Goal: Information Seeking & Learning: Learn about a topic

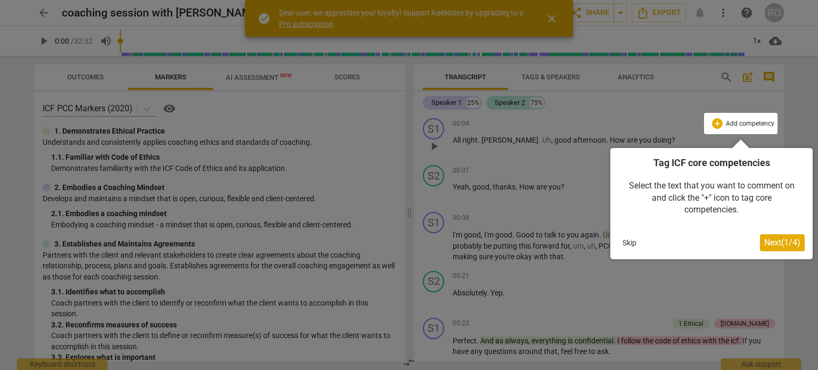
click at [620, 245] on button "Skip" at bounding box center [629, 243] width 22 height 16
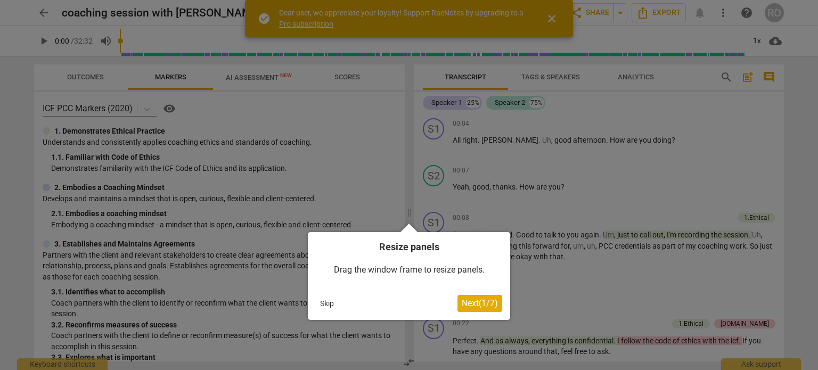
click at [334, 305] on button "Skip" at bounding box center [327, 304] width 22 height 16
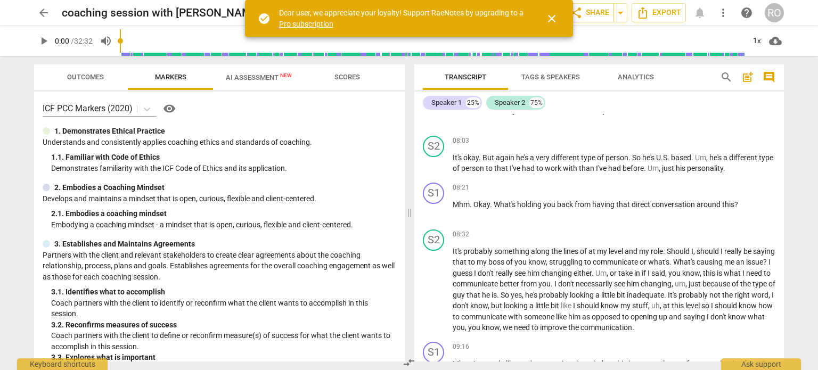
scroll to position [1705, 0]
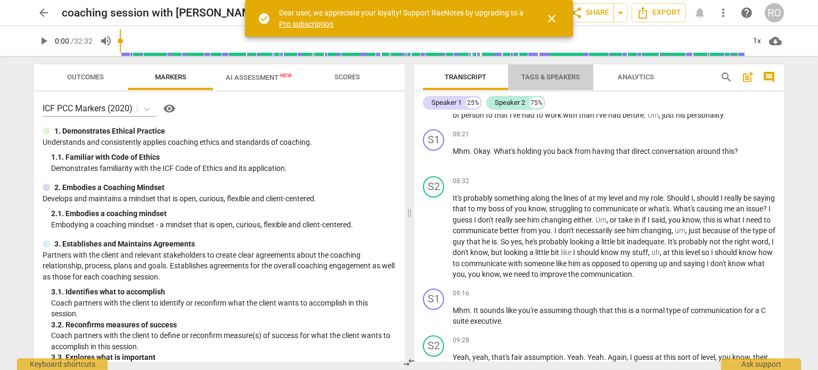
click at [555, 74] on span "Tags & Speakers" at bounding box center [551, 77] width 59 height 8
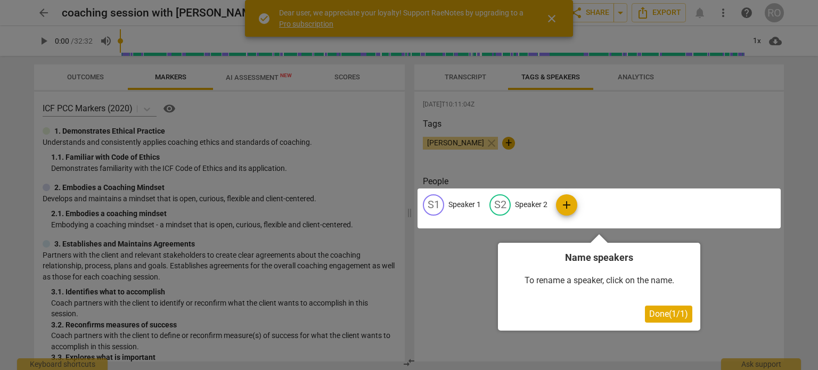
click at [656, 318] on span "Done ( 1 / 1 )" at bounding box center [668, 314] width 39 height 10
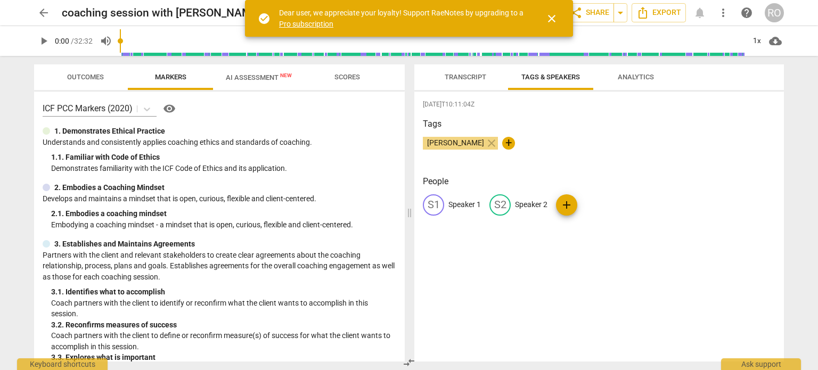
click at [456, 73] on span "Transcript" at bounding box center [466, 77] width 42 height 8
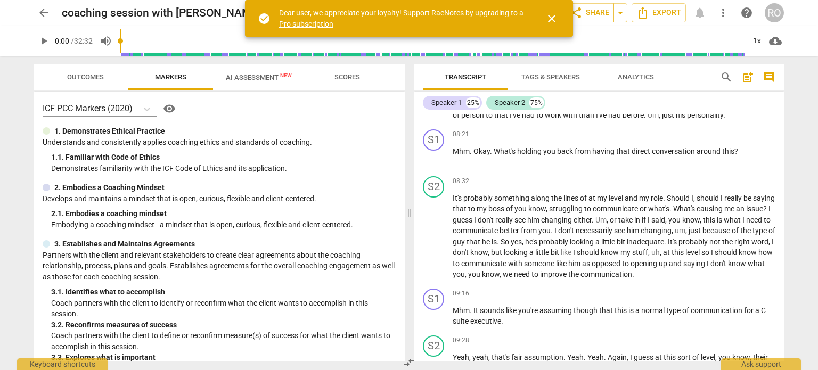
click at [643, 76] on span "Analytics" at bounding box center [636, 77] width 36 height 8
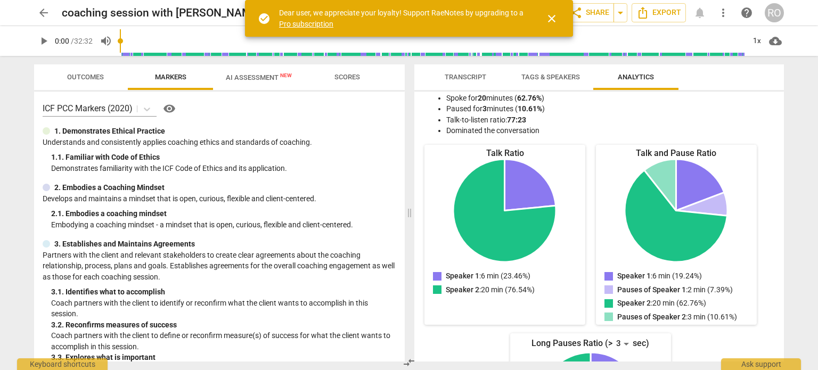
scroll to position [0, 0]
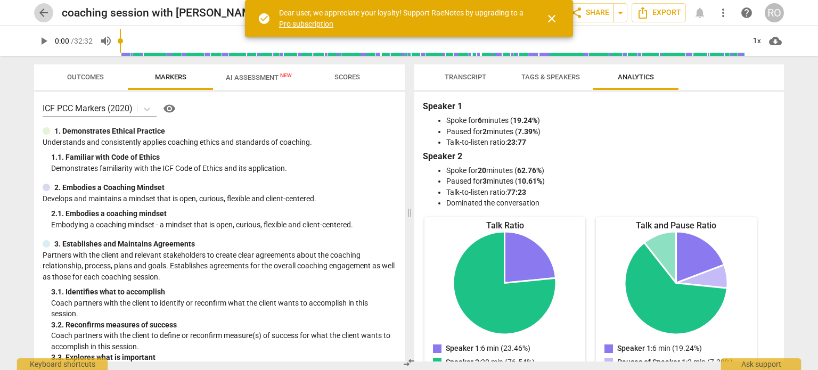
click at [41, 9] on span "arrow_back" at bounding box center [43, 12] width 13 height 13
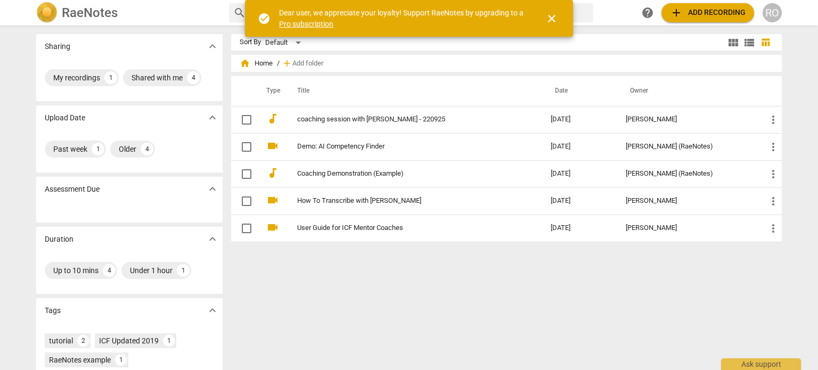
click at [550, 17] on span "close" at bounding box center [552, 18] width 13 height 13
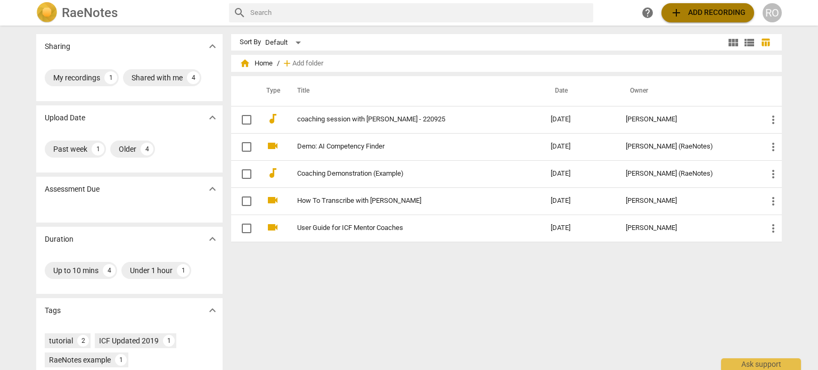
click at [693, 11] on span "add Add recording" at bounding box center [708, 12] width 76 height 13
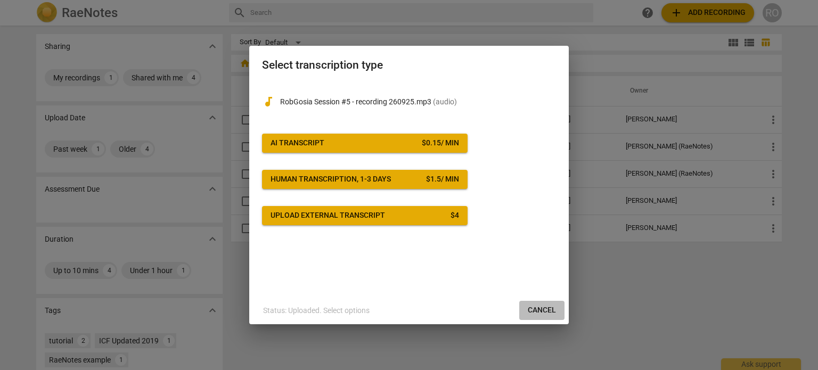
click at [550, 312] on span "Cancel" at bounding box center [542, 310] width 28 height 11
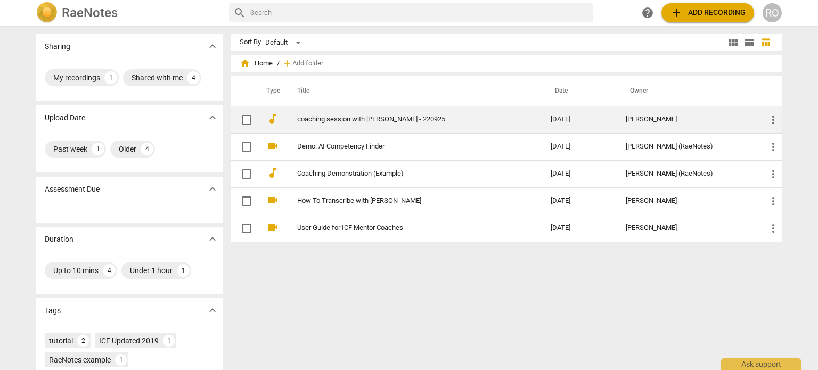
click at [339, 116] on link "coaching session with [PERSON_NAME] - 220925" at bounding box center [404, 120] width 215 height 8
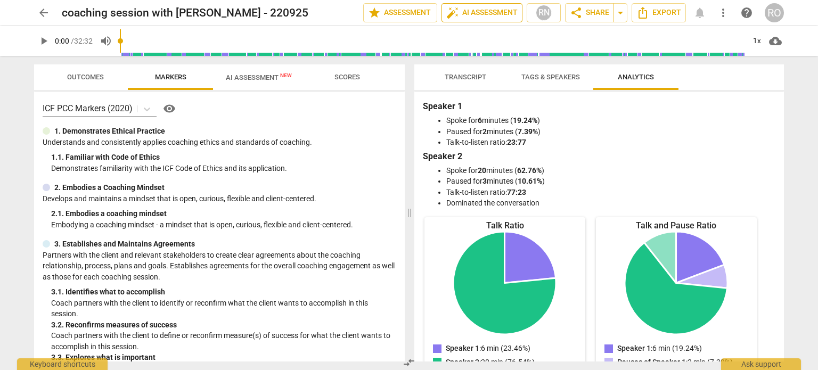
click at [466, 18] on span "auto_fix_high AI Assessment" at bounding box center [481, 12] width 71 height 13
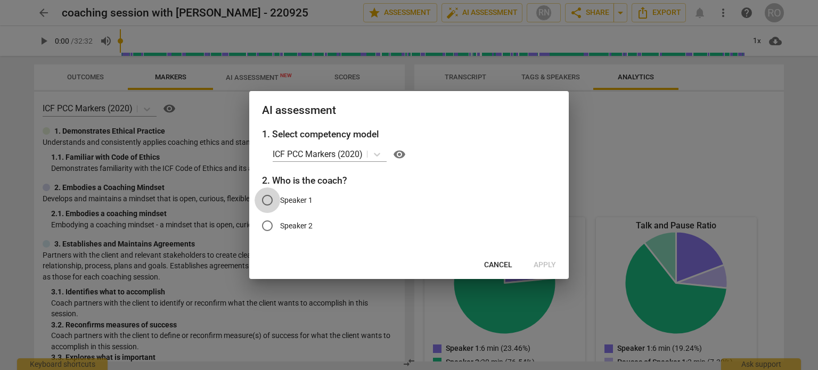
click at [271, 200] on input "Speaker 1" at bounding box center [268, 201] width 26 height 26
radio input "true"
click at [541, 264] on span "Apply" at bounding box center [545, 265] width 22 height 11
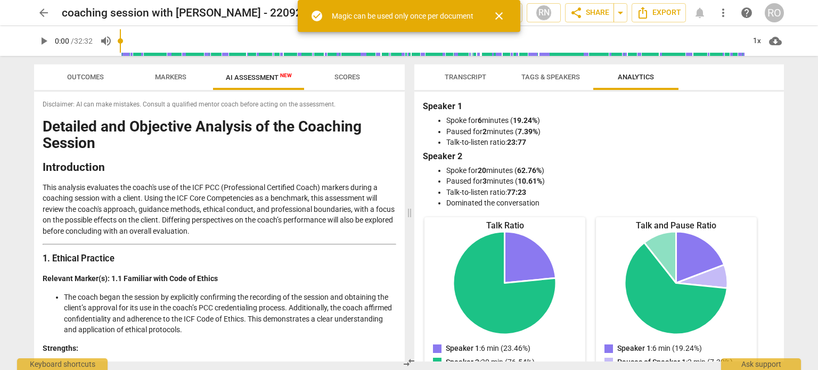
click at [465, 80] on span "Transcript" at bounding box center [466, 77] width 42 height 8
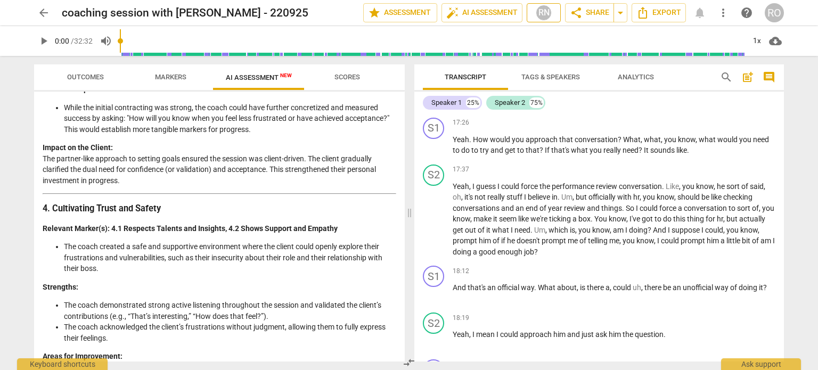
scroll to position [3729, 0]
